Goal: Information Seeking & Learning: Find contact information

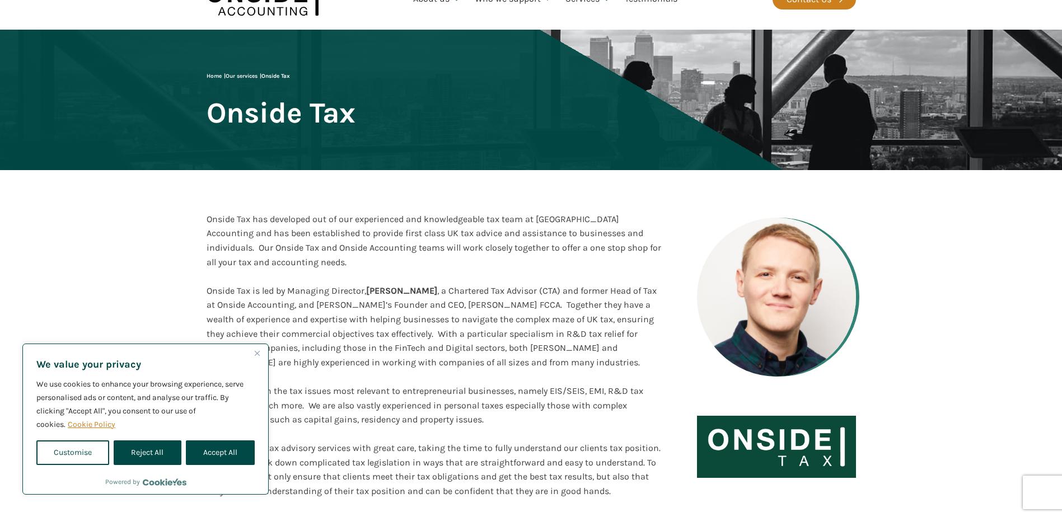
scroll to position [112, 0]
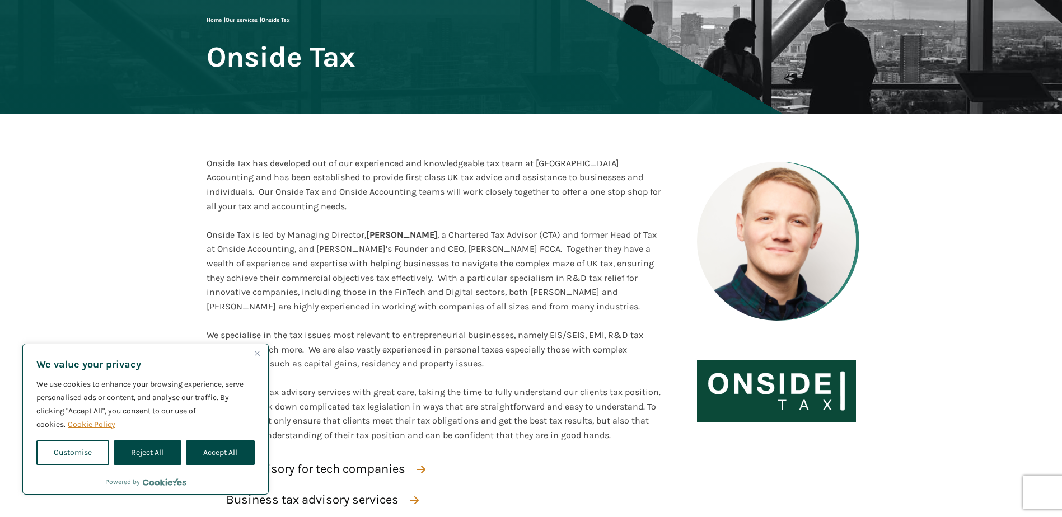
click at [258, 452] on div "We value your privacy We use cookies to enhance your browsing experience, serve…" at bounding box center [145, 408] width 245 height 128
click at [214, 452] on button "Accept All" at bounding box center [220, 453] width 69 height 25
checkbox input "true"
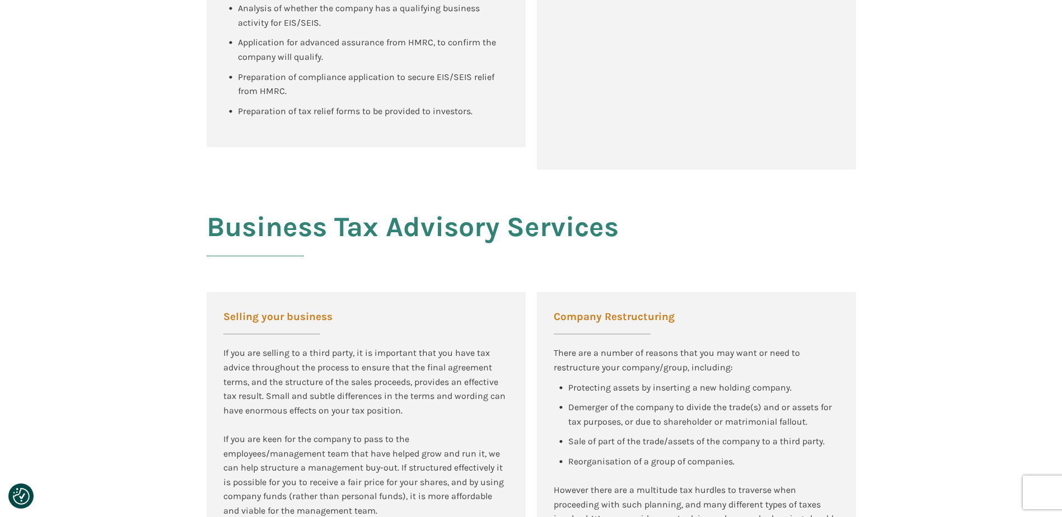
scroll to position [0, 0]
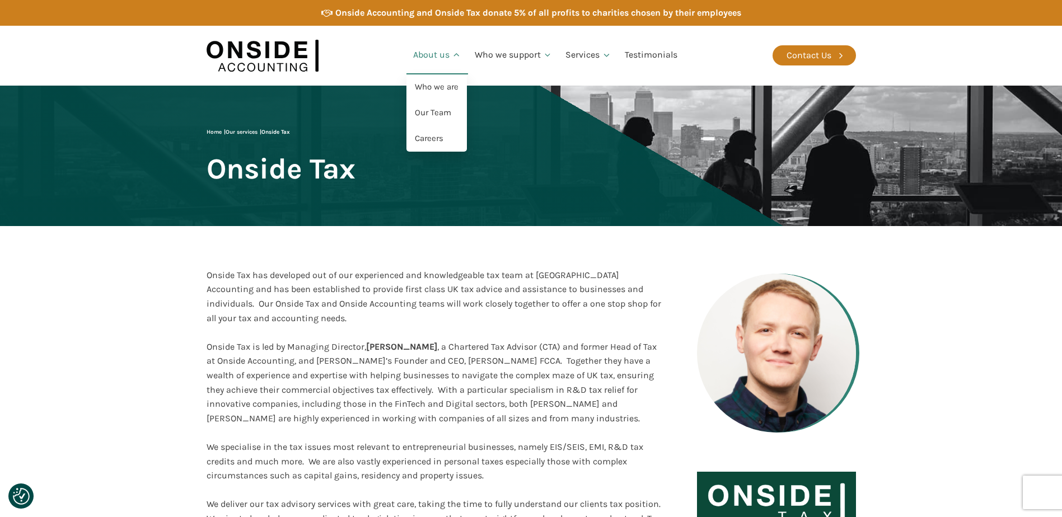
click at [464, 55] on link "About us" at bounding box center [438, 55] width 62 height 38
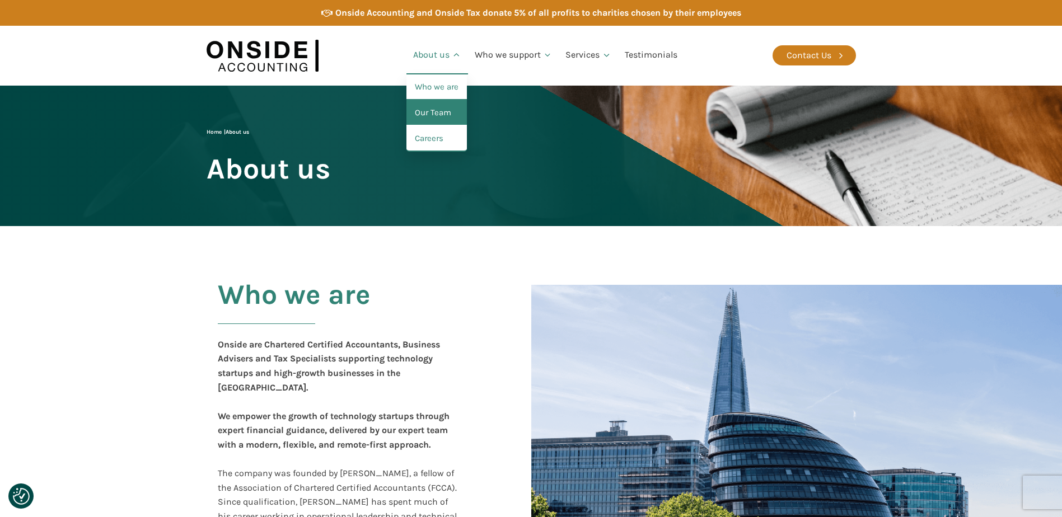
click at [441, 115] on link "Our Team" at bounding box center [437, 113] width 60 height 26
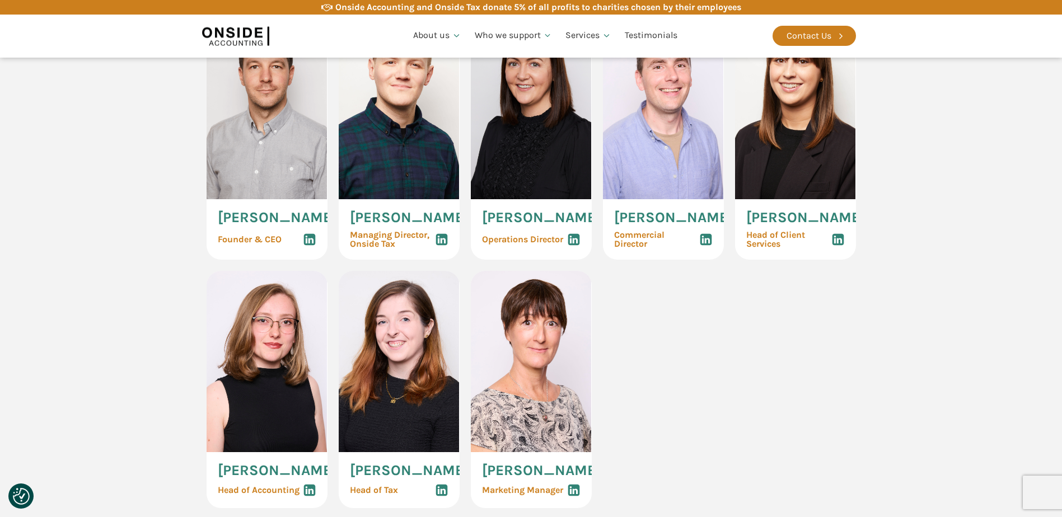
scroll to position [560, 0]
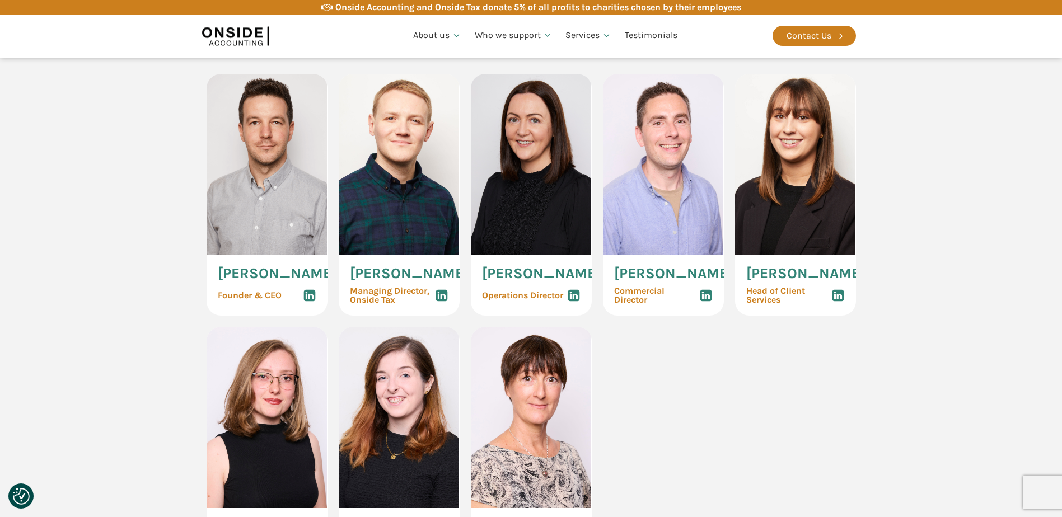
click at [243, 274] on span "[PERSON_NAME]" at bounding box center [277, 274] width 119 height 15
click at [259, 193] on img at bounding box center [267, 164] width 121 height 181
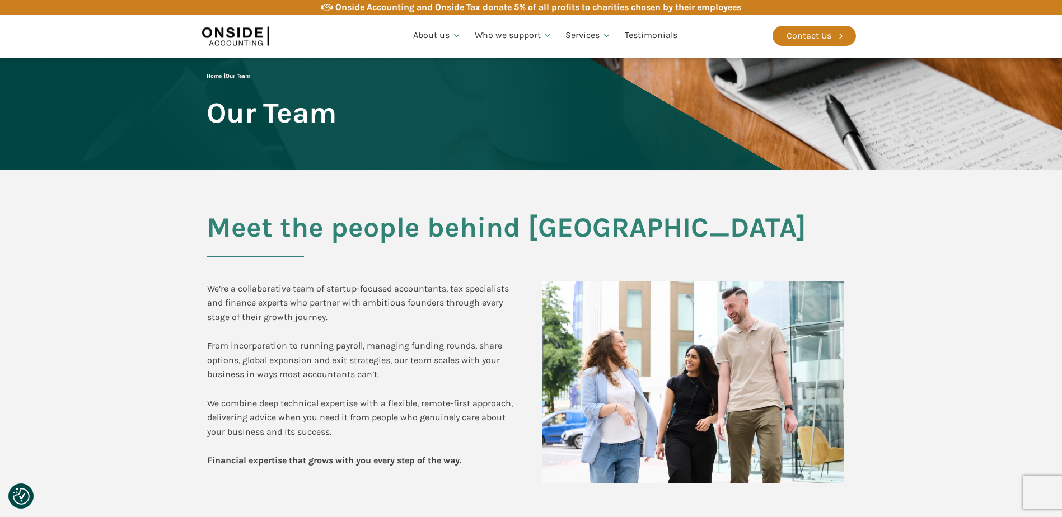
scroll to position [0, 0]
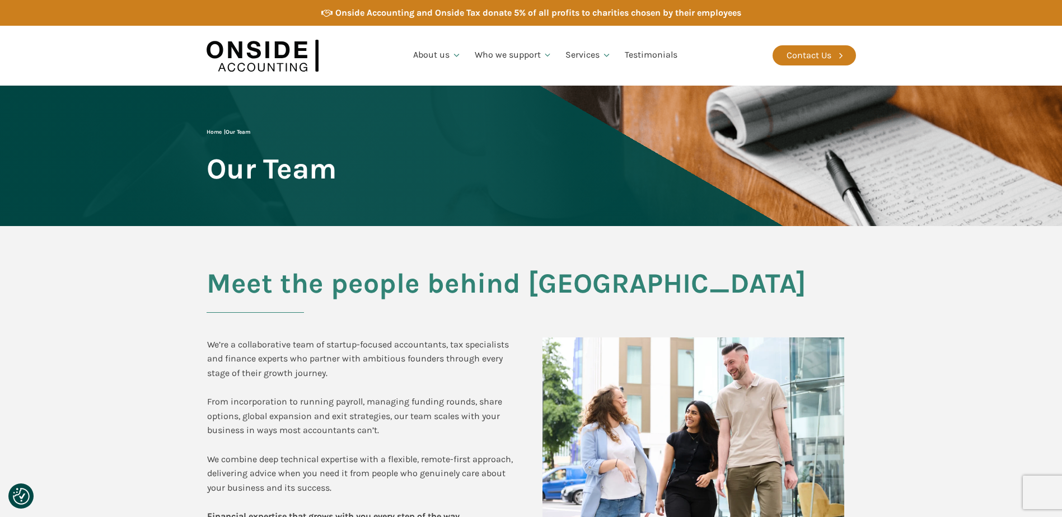
click at [289, 48] on img at bounding box center [263, 55] width 112 height 43
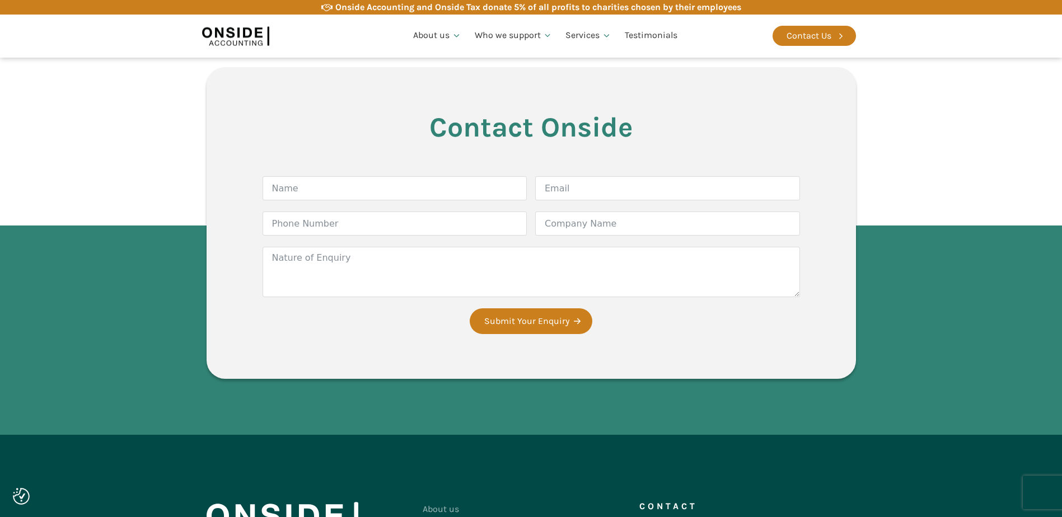
scroll to position [2081, 0]
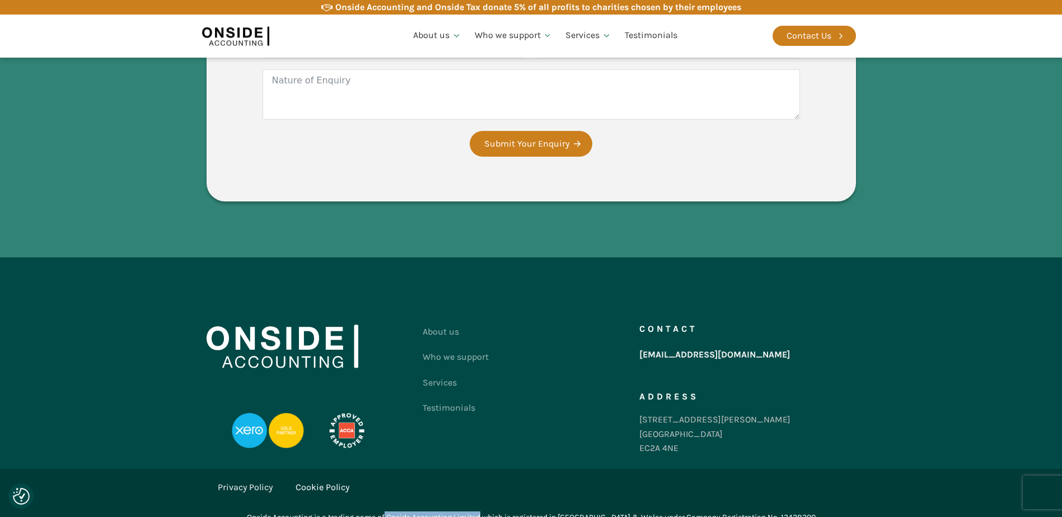
drag, startPoint x: 405, startPoint y: 503, endPoint x: 502, endPoint y: 505, distance: 96.9
click at [502, 512] on div "Onside Accounting is a trading name of Onside Accounting Limited which is regis…" at bounding box center [531, 518] width 569 height 12
copy div "Onside Accounting Limited"
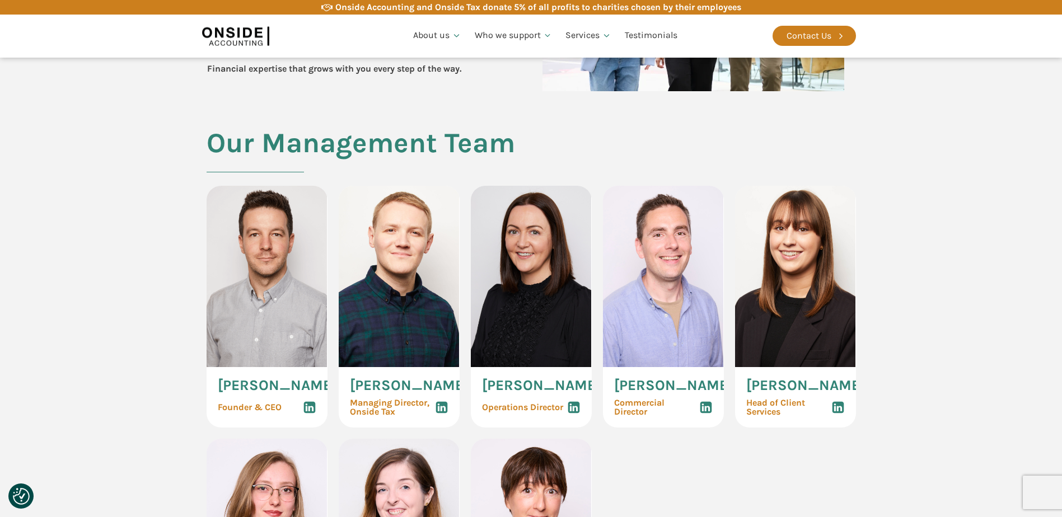
scroll to position [504, 0]
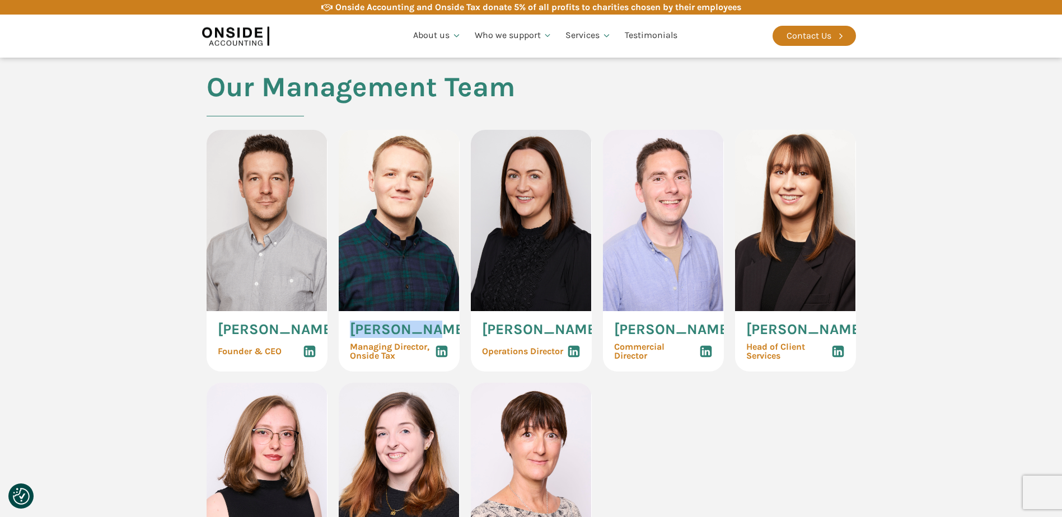
drag, startPoint x: 351, startPoint y: 328, endPoint x: 440, endPoint y: 328, distance: 89.6
click at [440, 328] on div "[PERSON_NAME] Managing Director, Onside Tax" at bounding box center [399, 341] width 121 height 60
copy span "[PERSON_NAME]"
